Goal: Task Accomplishment & Management: Use online tool/utility

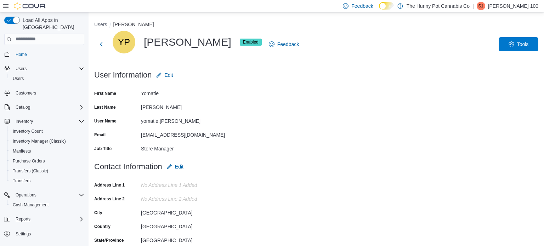
click at [37, 215] on div "Reports" at bounding box center [49, 219] width 72 height 9
click at [26, 236] on span "Reports" at bounding box center [20, 239] width 15 height 6
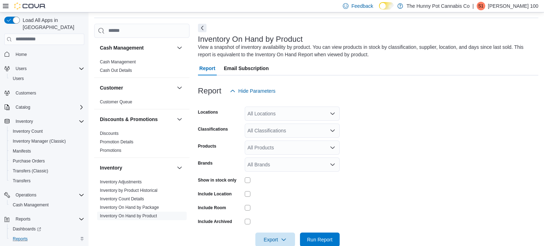
scroll to position [24, 0]
click at [265, 111] on div "All Locations" at bounding box center [292, 113] width 95 height 14
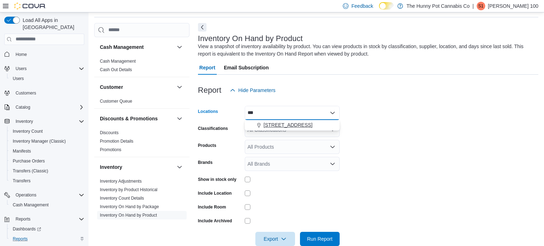
type input "***"
click at [277, 124] on span "[STREET_ADDRESS]" at bounding box center [288, 124] width 49 height 7
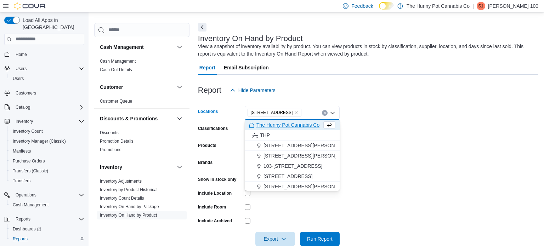
click at [359, 145] on form "Locations [STREET_ADDRESS] Selected. [STREET_ADDRESS] Press Backspace to delete…" at bounding box center [368, 171] width 340 height 149
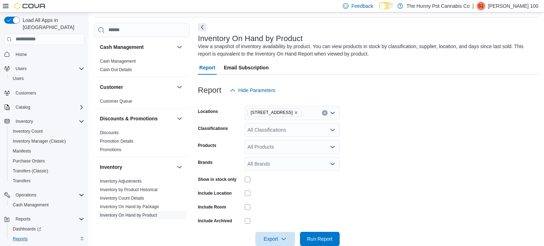
click at [288, 131] on div "All Classifications" at bounding box center [292, 130] width 95 height 14
type input "*"
type input "****"
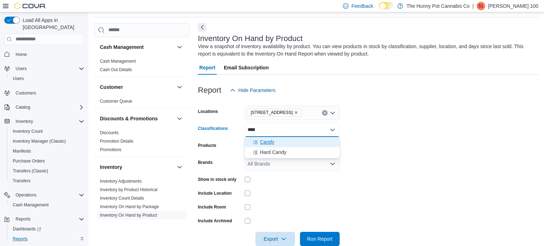
click at [286, 140] on div "Candy" at bounding box center [292, 142] width 86 height 7
type input "****"
click at [287, 142] on div "Hard Candy" at bounding box center [285, 142] width 73 height 7
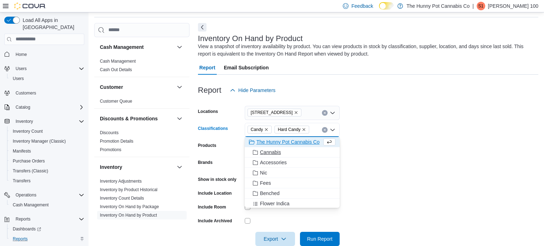
scroll to position [0, 0]
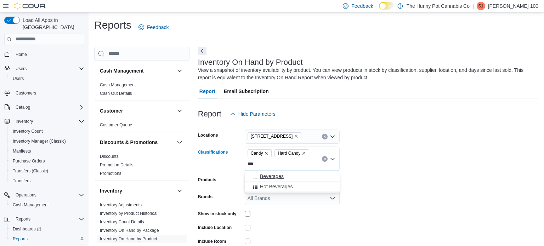
type input "***"
click at [296, 177] on div "Beverages" at bounding box center [292, 176] width 86 height 7
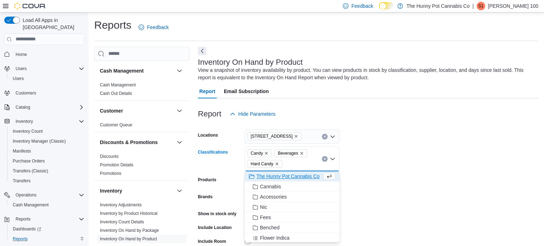
click at [301, 162] on div "Candy Beverages Hard Candy Combo box. Selected. Candy, Beverages, Hard Candy. P…" at bounding box center [292, 159] width 95 height 25
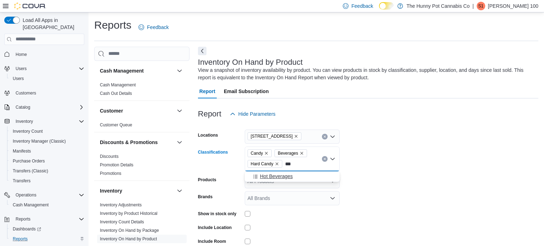
type input "***"
click at [299, 179] on div "Hot Beverages" at bounding box center [292, 176] width 86 height 7
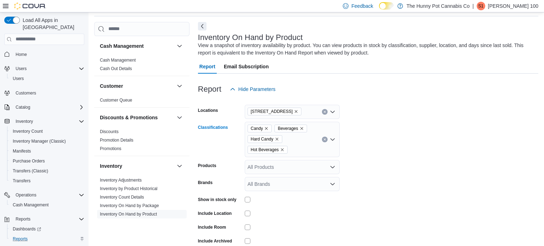
scroll to position [26, 0]
click at [298, 150] on div "Candy Beverages Hard Candy Hot Beverages Combo box. Selected. Candy, Beverages,…" at bounding box center [292, 138] width 95 height 35
click at [339, 160] on form "Locations [STREET_ADDRESS] Classifications Candy Beverages Hard Candy Hot Bever…" at bounding box center [368, 181] width 340 height 170
click at [323, 151] on div "Candy Beverages Hard Candy Hot Beverages" at bounding box center [292, 138] width 95 height 35
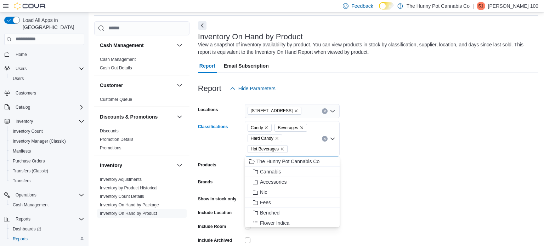
click at [277, 138] on icon "Remove Hard Candy from selection in this group" at bounding box center [277, 138] width 3 height 3
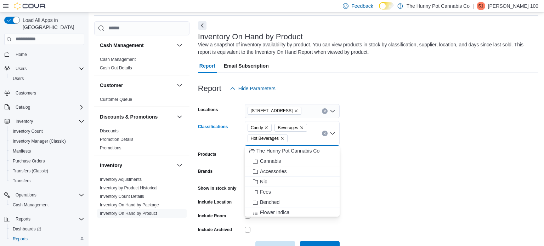
click at [282, 138] on icon "Remove Hot Beverages from selection in this group" at bounding box center [282, 138] width 3 height 3
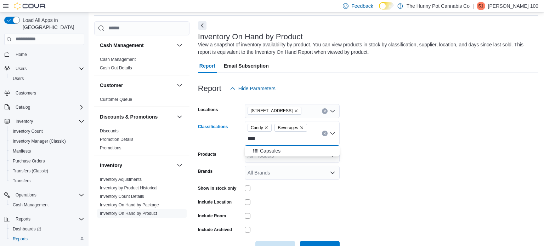
type input "****"
click at [301, 152] on div "Capsules" at bounding box center [292, 150] width 86 height 7
type input "***"
click at [295, 151] on div "Oils" at bounding box center [285, 150] width 73 height 7
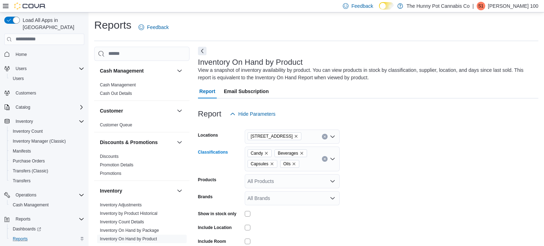
scroll to position [48, 0]
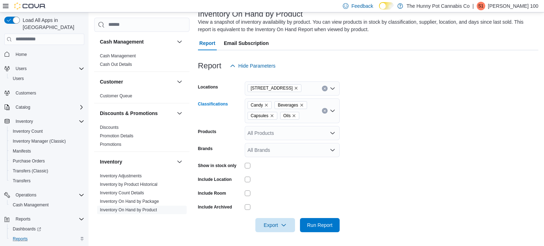
click at [309, 116] on div "Candy Beverages Capsules Oils Combo box. Selected. Candy, Beverages, Capsules, …" at bounding box center [292, 110] width 95 height 25
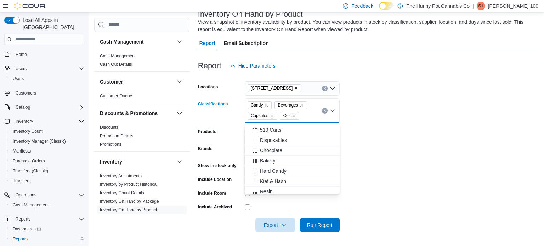
scroll to position [166, 0]
click at [294, 147] on div "Chocolate" at bounding box center [292, 147] width 86 height 7
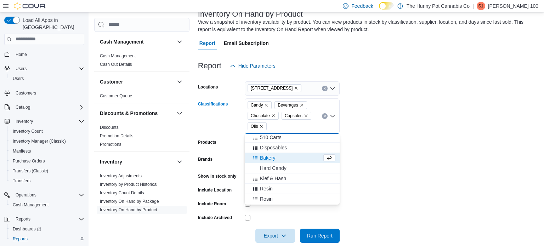
click at [302, 128] on div "Candy Beverages Chocolate Capsules Oils Combo box. Selected. Candy, Beverages, …" at bounding box center [292, 115] width 95 height 35
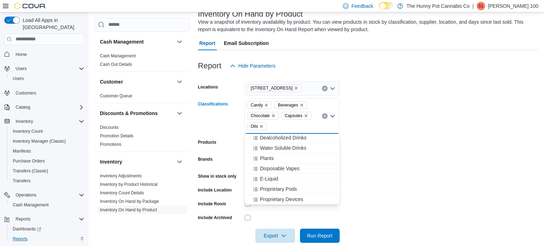
scroll to position [59, 0]
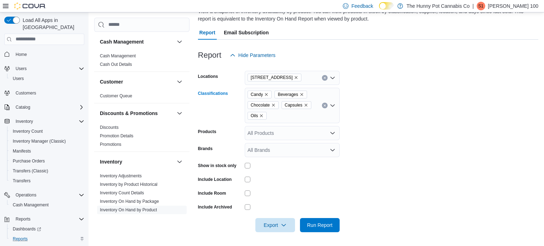
click at [300, 116] on div "Candy Beverages Chocolate Capsules Oils Combo box. Selected. Candy, Beverages, …" at bounding box center [292, 105] width 95 height 35
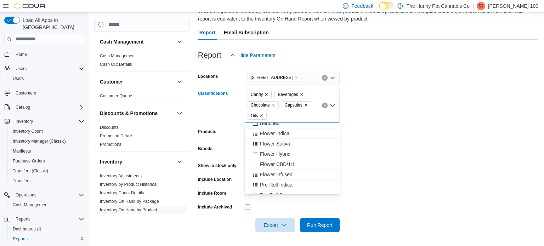
scroll to position [0, 0]
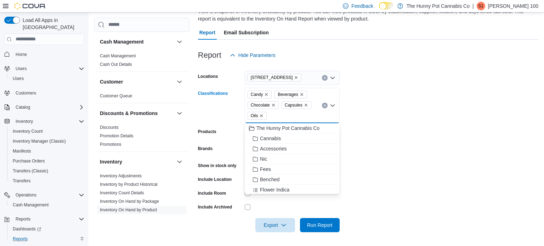
click at [364, 124] on form "Locations [STREET_ADDRESS] Classifications Candy Beverages Chocolate Capsules O…" at bounding box center [368, 147] width 340 height 170
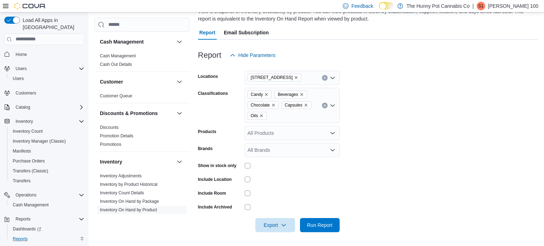
click at [262, 114] on icon "Remove Oils from selection in this group" at bounding box center [261, 116] width 4 height 4
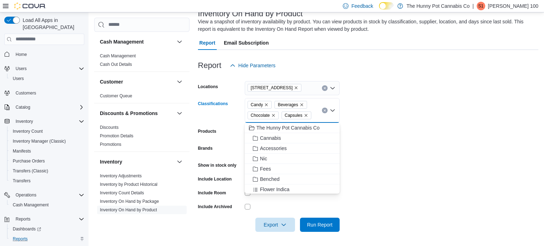
scroll to position [48, 0]
click at [305, 114] on icon "Remove Capsules from selection in this group" at bounding box center [306, 116] width 4 height 4
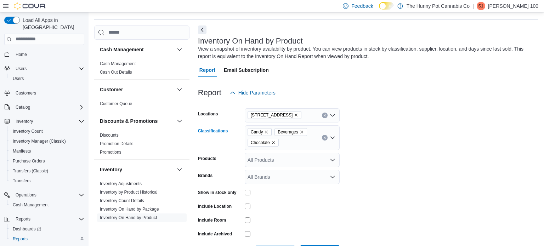
scroll to position [31, 0]
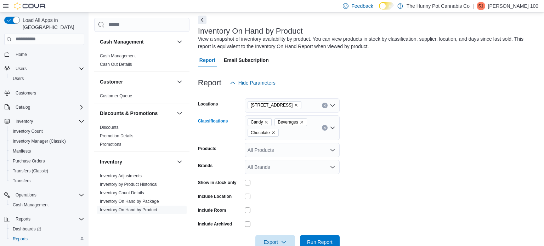
click at [299, 132] on div "Candy Beverages Chocolate Combo box. Selected. Candy, Beverages, Chocolate. Pre…" at bounding box center [292, 127] width 95 height 25
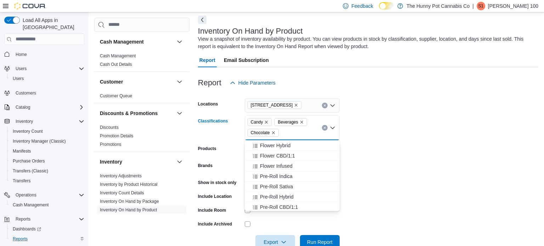
scroll to position [89, 0]
click at [354, 112] on form "Locations [STREET_ADDRESS] Classifications Candy Beverages Chocolate Combo box.…" at bounding box center [368, 169] width 340 height 159
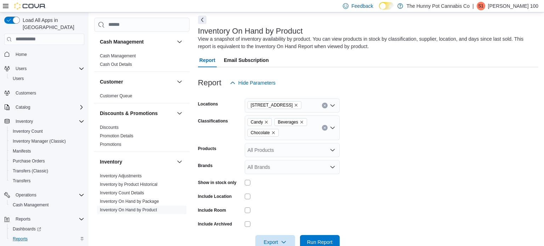
click at [299, 131] on div "Candy Beverages Chocolate" at bounding box center [292, 127] width 95 height 25
type input "****"
click at [294, 143] on div "Bakery" at bounding box center [292, 145] width 86 height 7
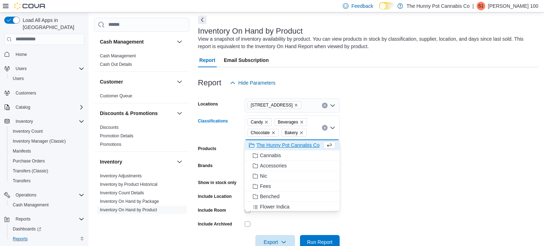
click at [310, 132] on input "Classifications" at bounding box center [310, 133] width 1 height 9
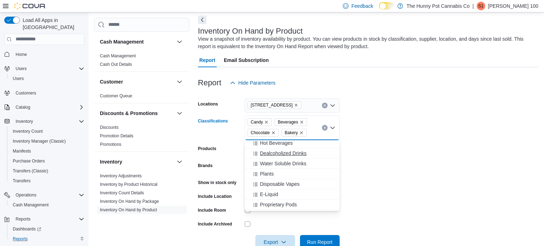
scroll to position [577, 0]
click at [354, 133] on form "Locations [STREET_ADDRESS] Classifications Candy Beverages Chocolate Bakery Com…" at bounding box center [368, 169] width 340 height 159
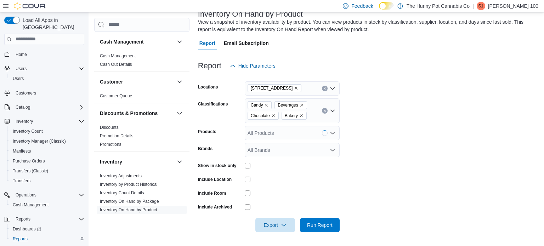
scroll to position [48, 0]
click at [312, 224] on span "Run Report" at bounding box center [320, 224] width 26 height 7
click at [271, 222] on span "Export" at bounding box center [275, 225] width 31 height 14
click at [277, 181] on span "Export to Excel" at bounding box center [276, 182] width 32 height 6
click at [268, 220] on span "Export" at bounding box center [275, 225] width 31 height 14
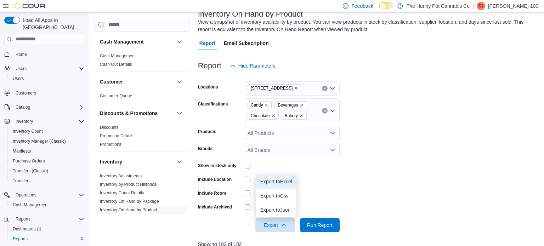
click at [282, 179] on span "Export to Excel" at bounding box center [276, 182] width 32 height 6
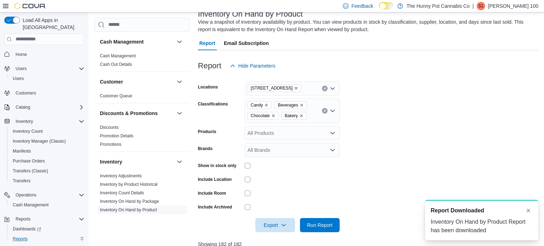
click at [290, 180] on div at bounding box center [292, 180] width 95 height 6
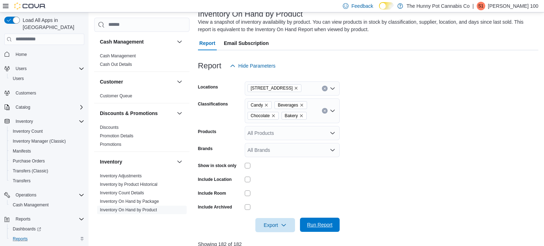
click at [313, 220] on span "Run Report" at bounding box center [319, 225] width 31 height 14
click at [269, 224] on span "Export" at bounding box center [275, 225] width 31 height 14
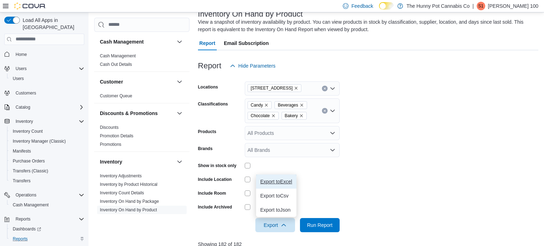
click at [284, 182] on span "Export to Excel" at bounding box center [276, 182] width 32 height 6
